Goal: Task Accomplishment & Management: Manage account settings

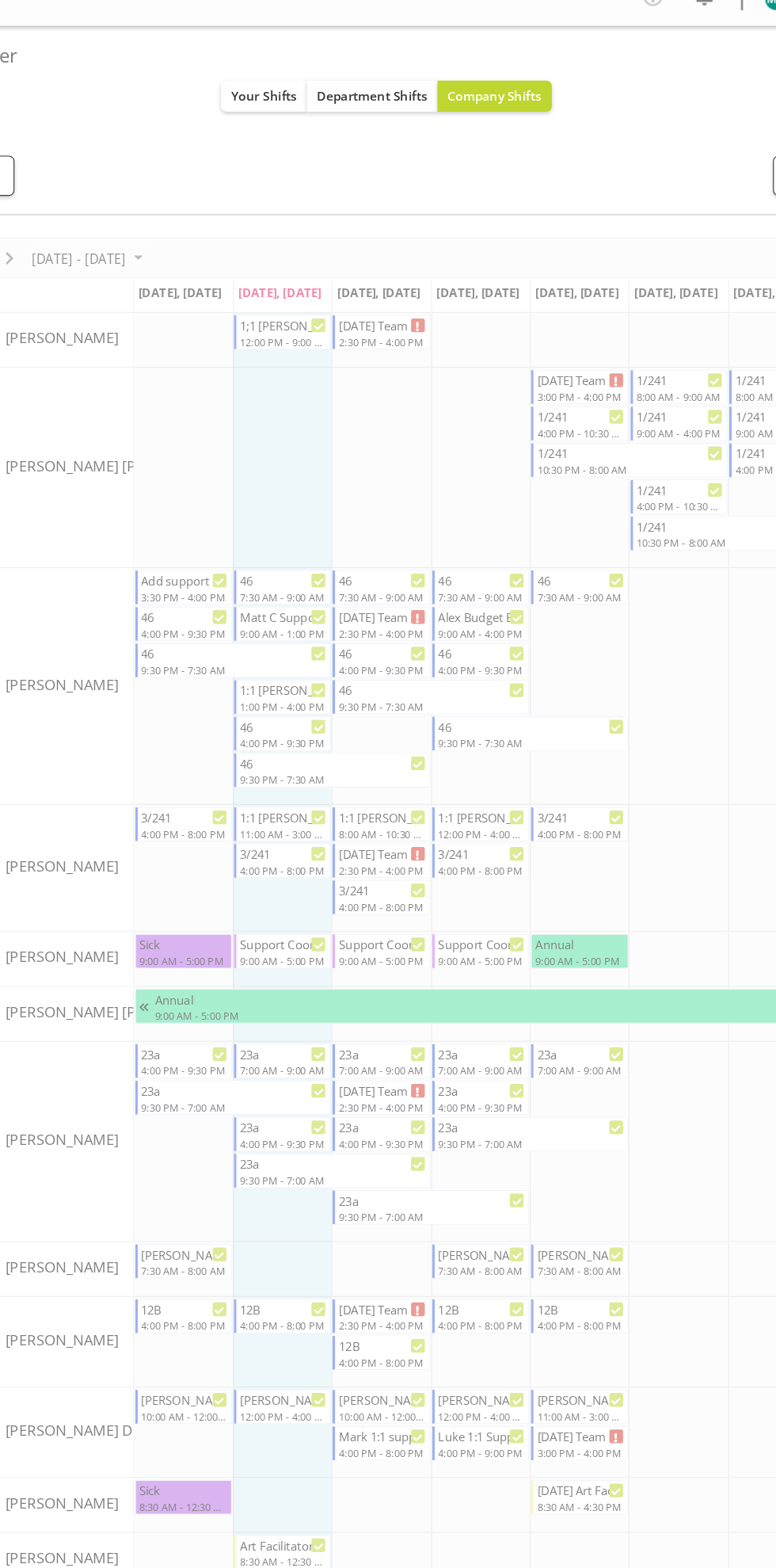
click at [268, 107] on ul "Shift Details Notes" at bounding box center [388, 118] width 731 height 34
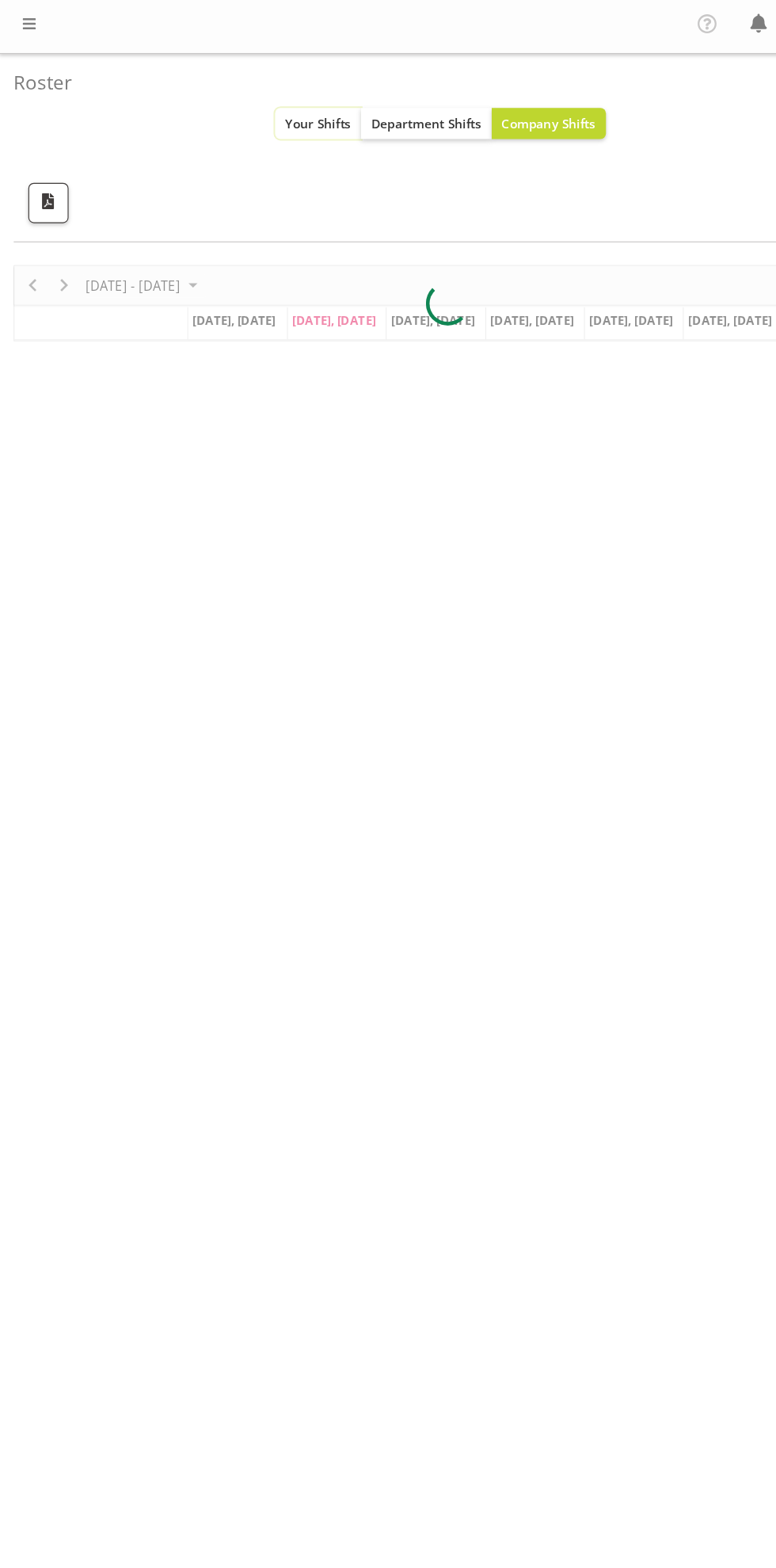
click at [251, 106] on span "Your Shifts" at bounding box center [276, 106] width 57 height 15
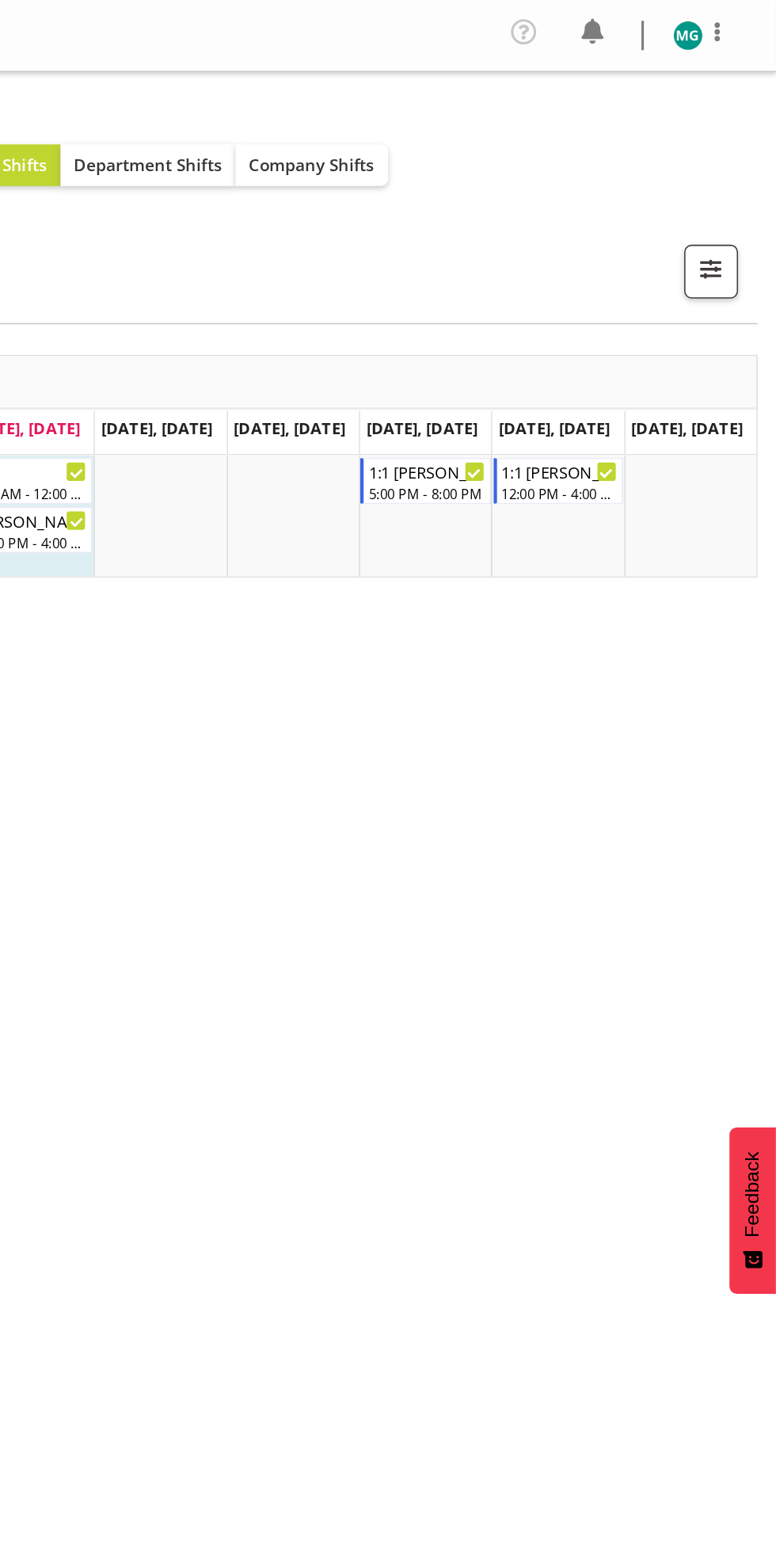
click at [742, 17] on span at bounding box center [738, 21] width 19 height 19
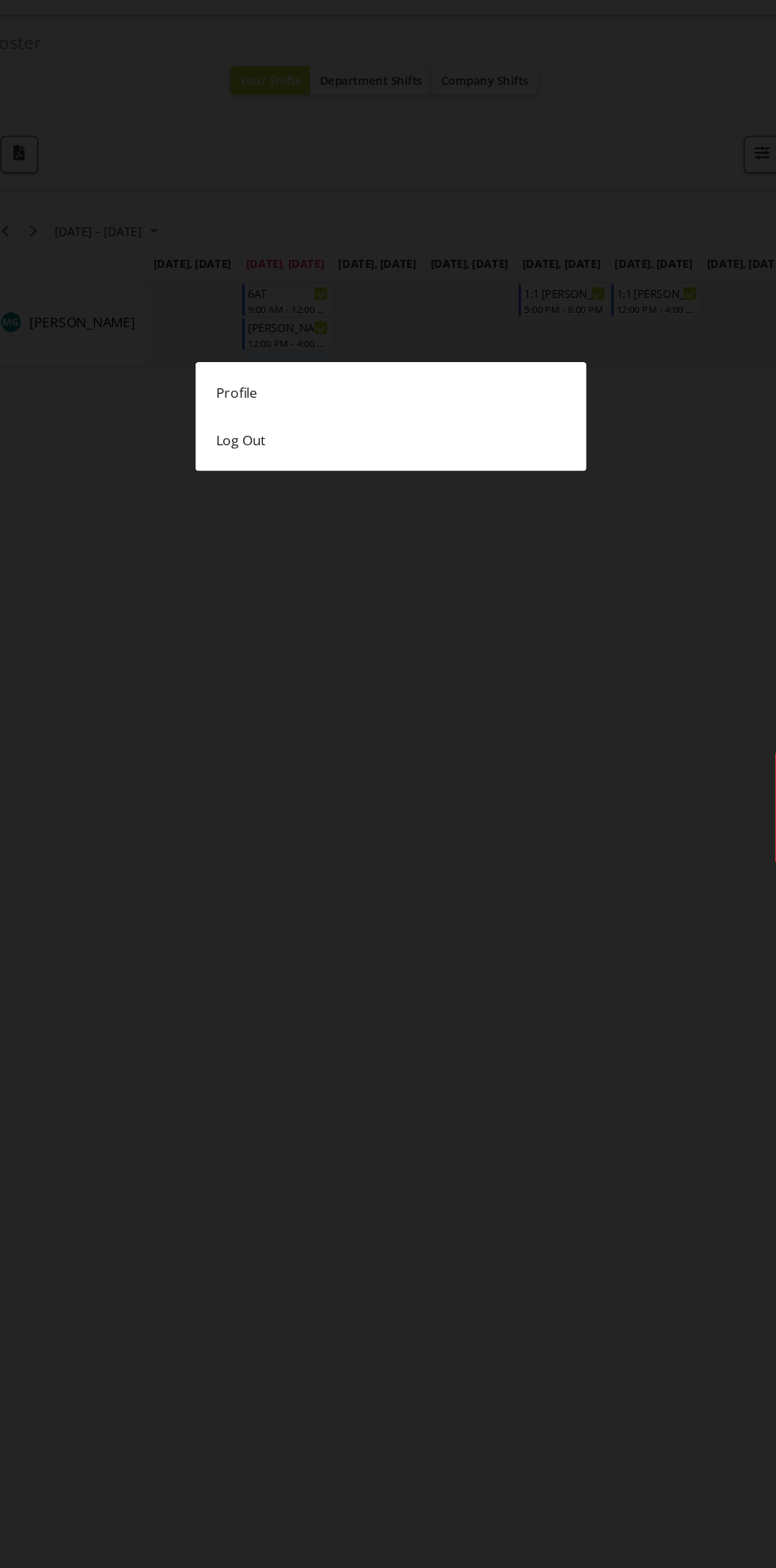
click at [386, 451] on link "Log Out" at bounding box center [387, 442] width 364 height 45
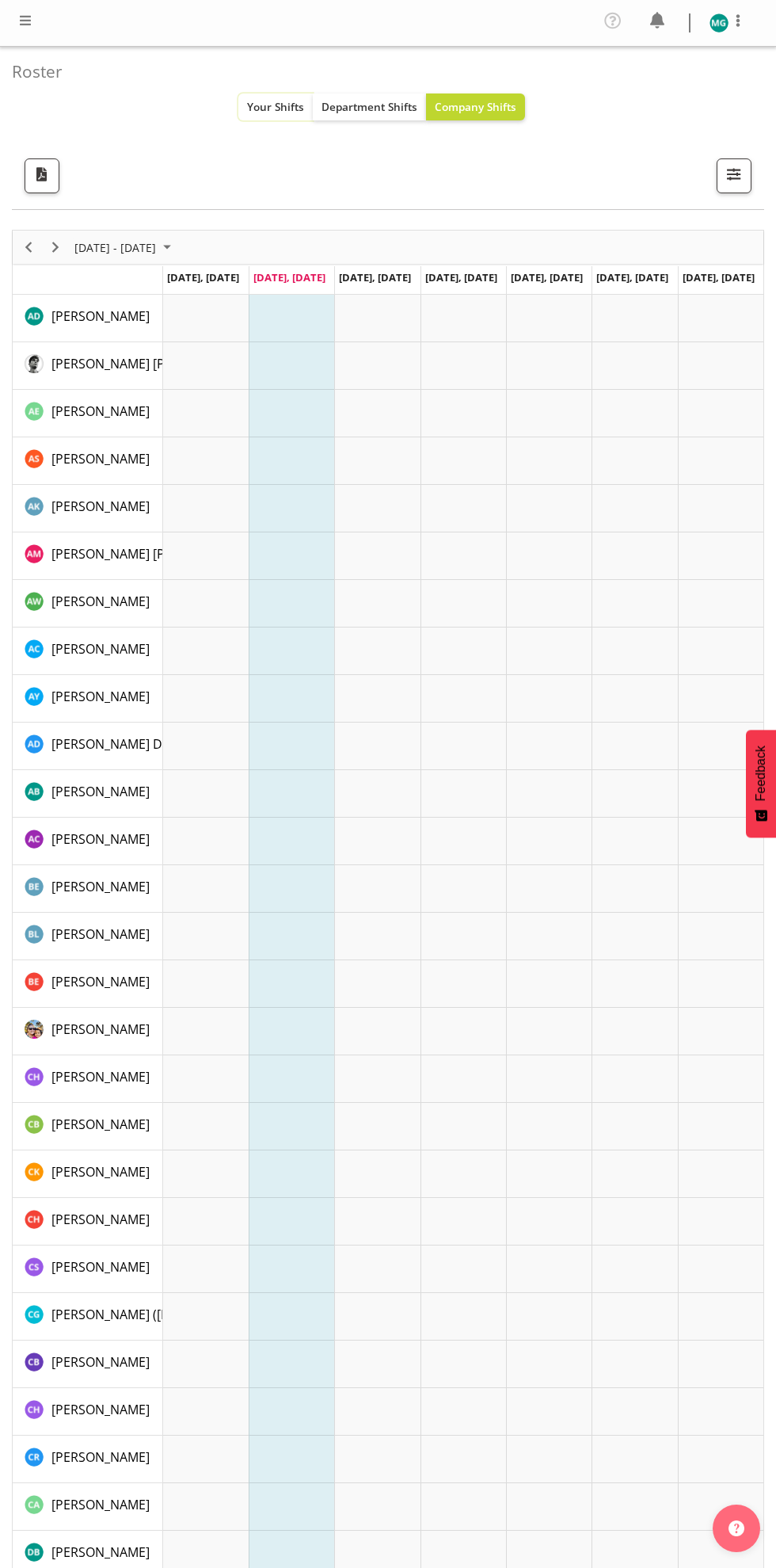
click at [261, 108] on span "Your Shifts" at bounding box center [276, 106] width 57 height 15
click at [278, 98] on button "Your Shifts" at bounding box center [275, 107] width 74 height 27
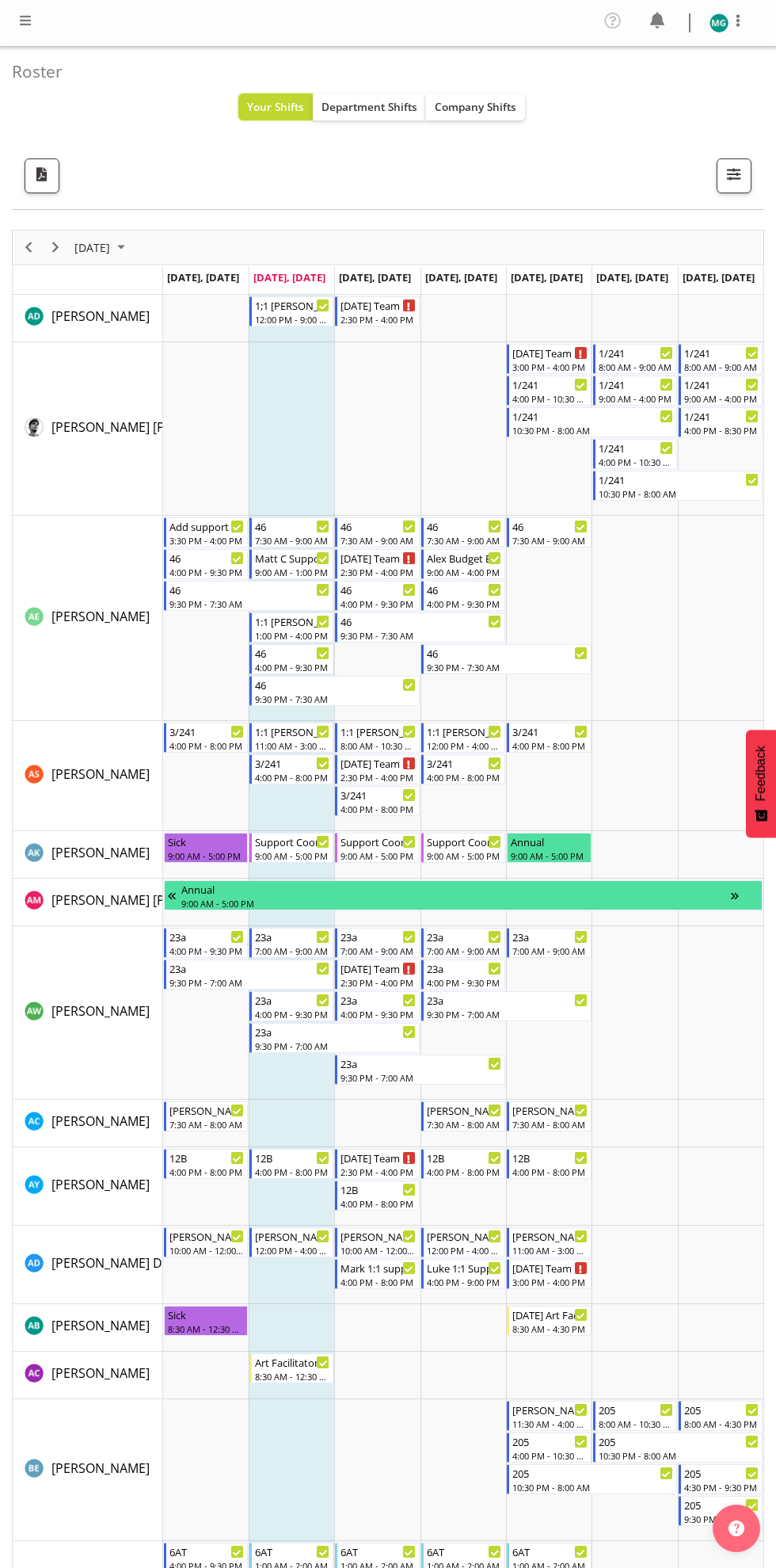
click at [265, 93] on button "Your Shifts" at bounding box center [275, 107] width 74 height 27
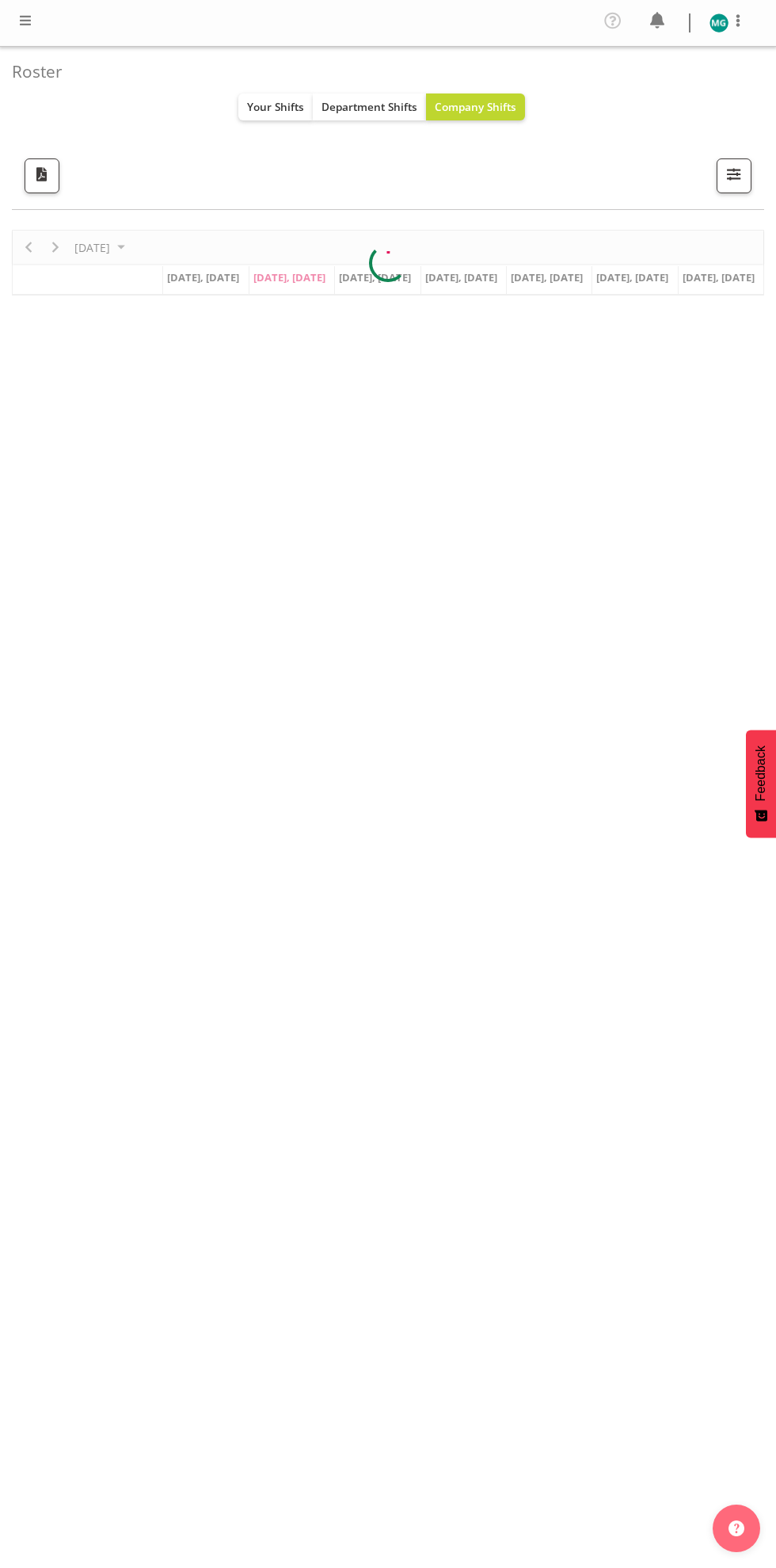
click at [530, 141] on div "Roster Your Shifts Department Shifts Company Shifts All Locations Clear [STREET…" at bounding box center [388, 128] width 752 height 163
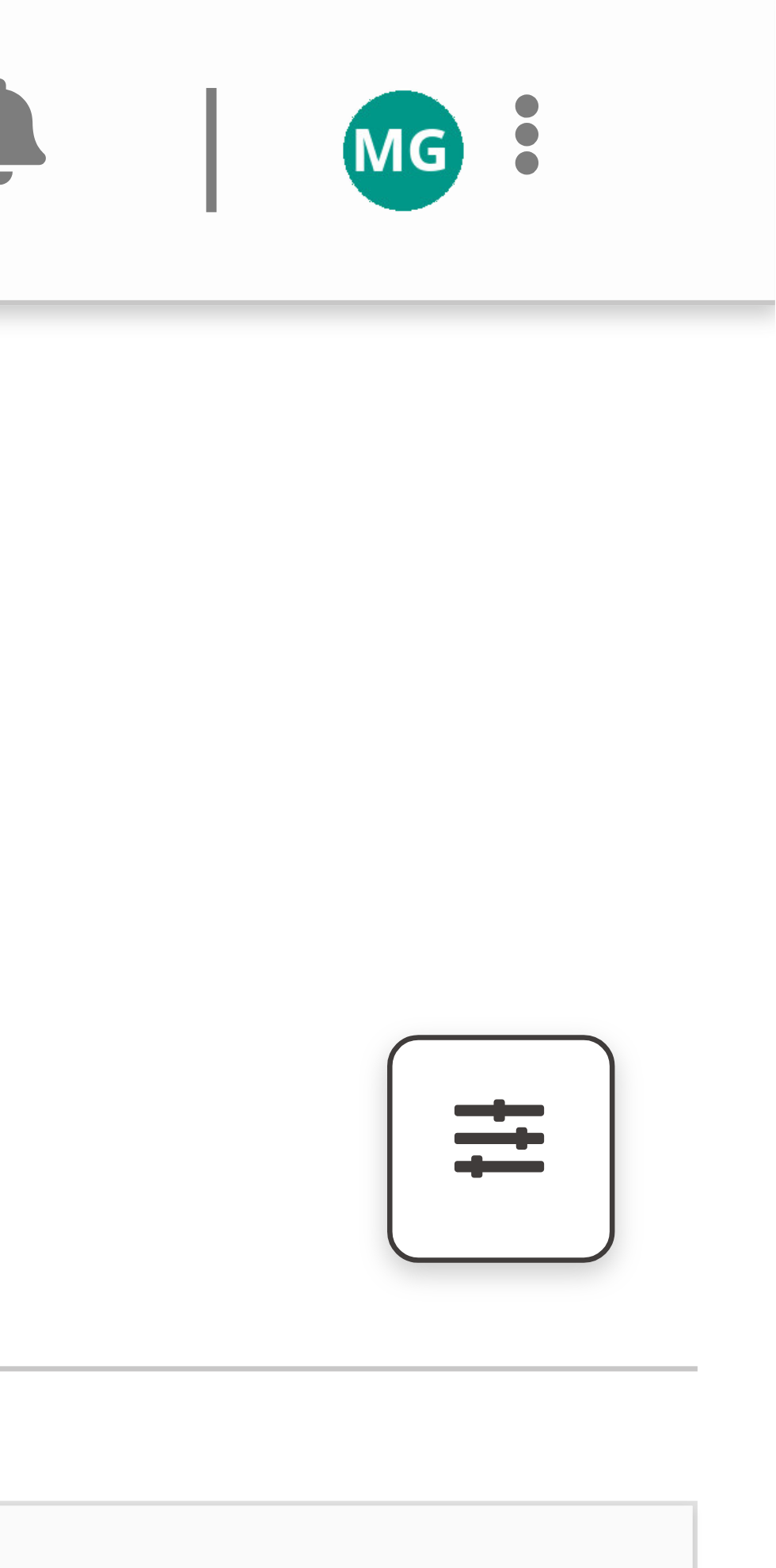
click at [742, 19] on span at bounding box center [738, 21] width 19 height 19
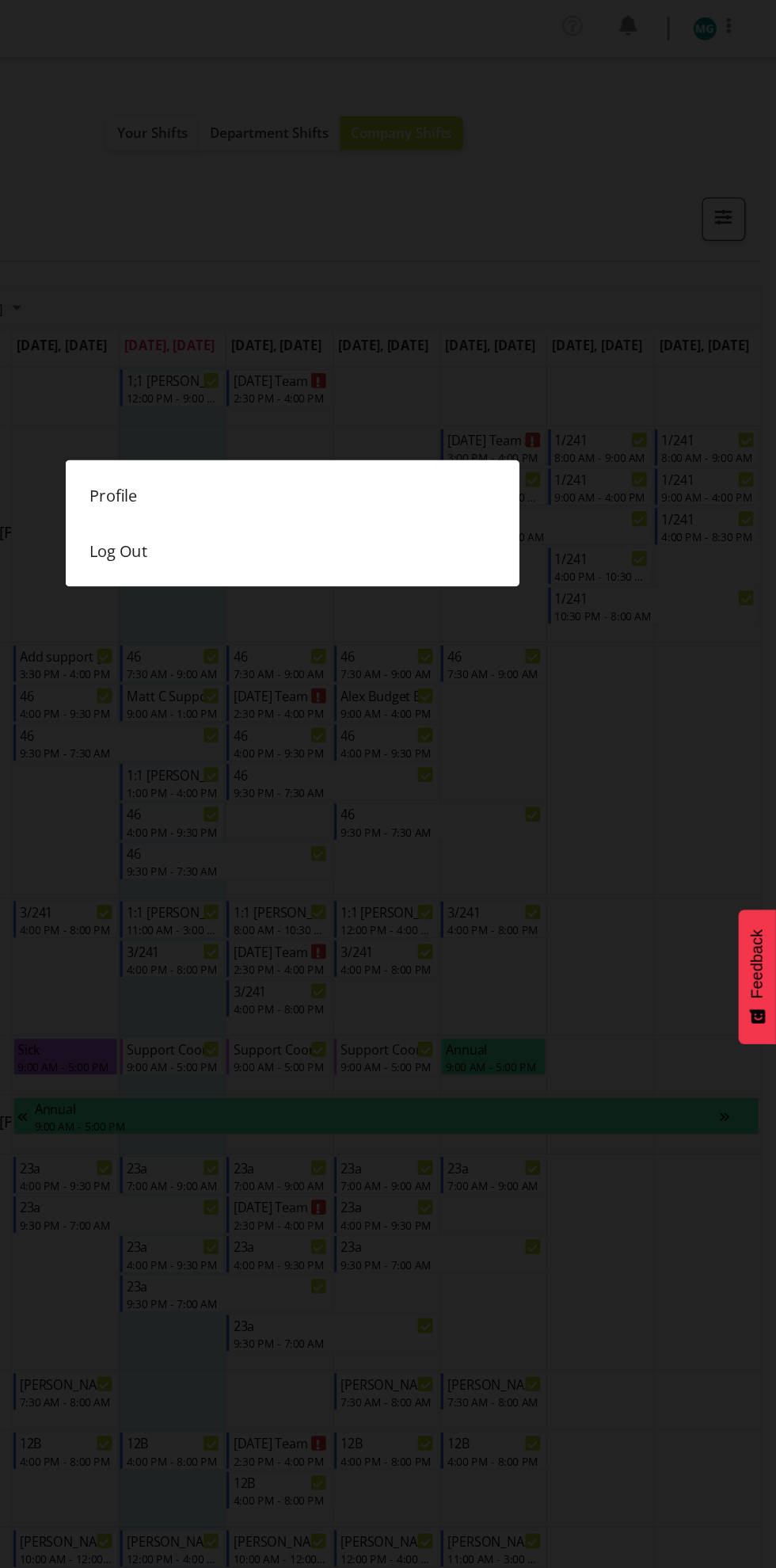
click at [265, 458] on link "Log Out" at bounding box center [387, 442] width 364 height 45
